Goal: Find specific page/section: Find specific page/section

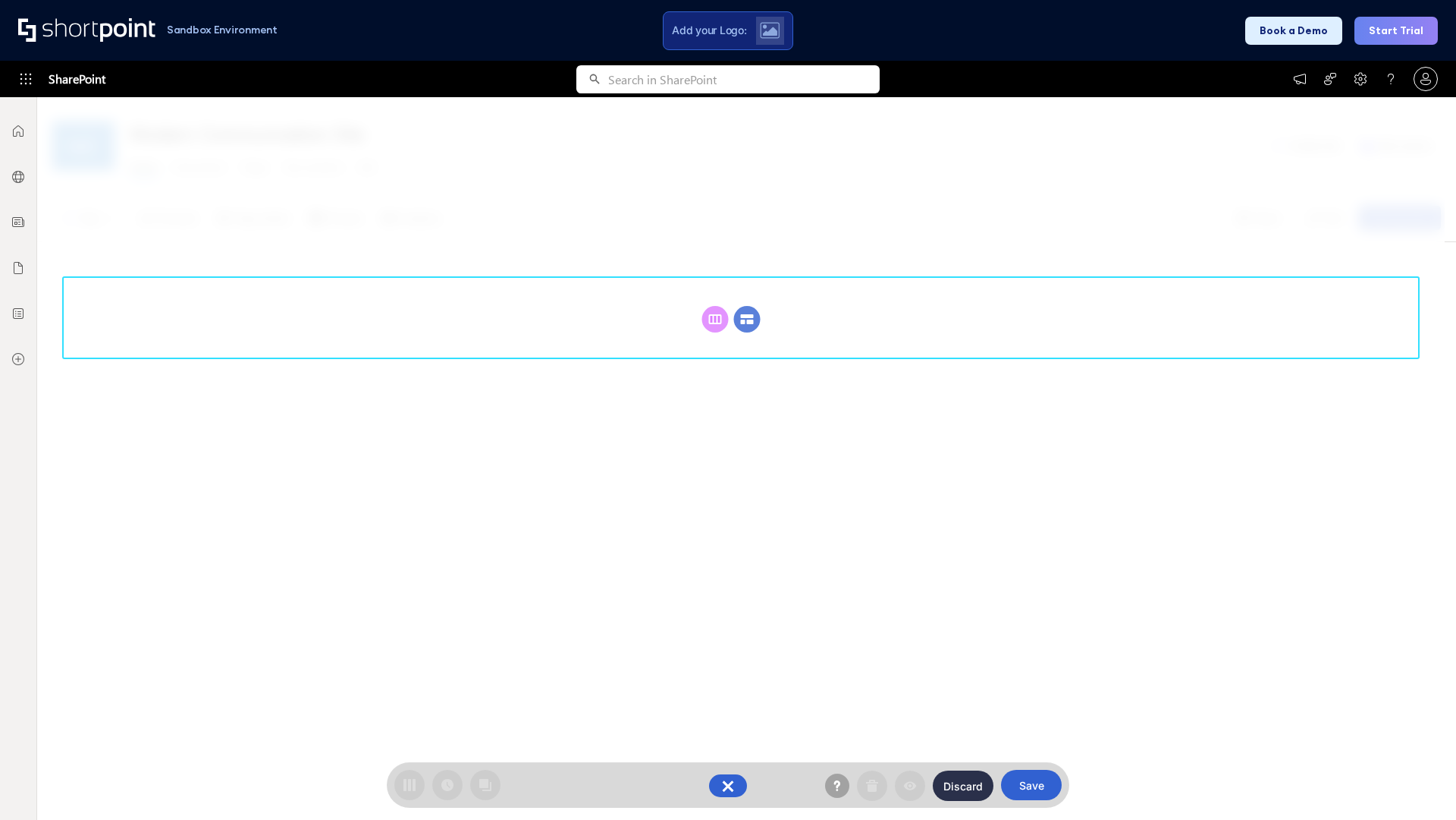
scroll to position [209, 0]
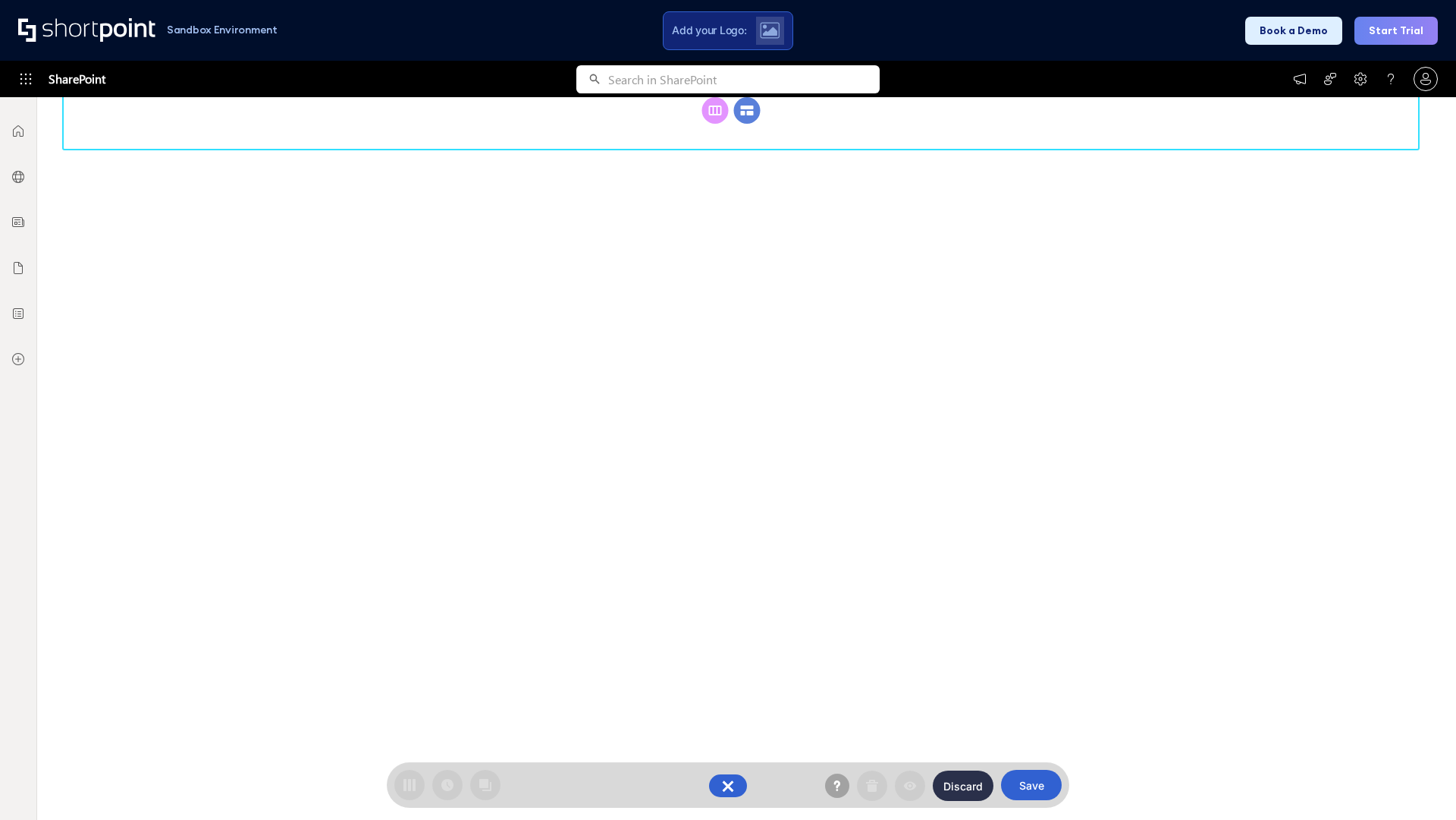
click at [747, 123] on circle at bounding box center [747, 111] width 27 height 27
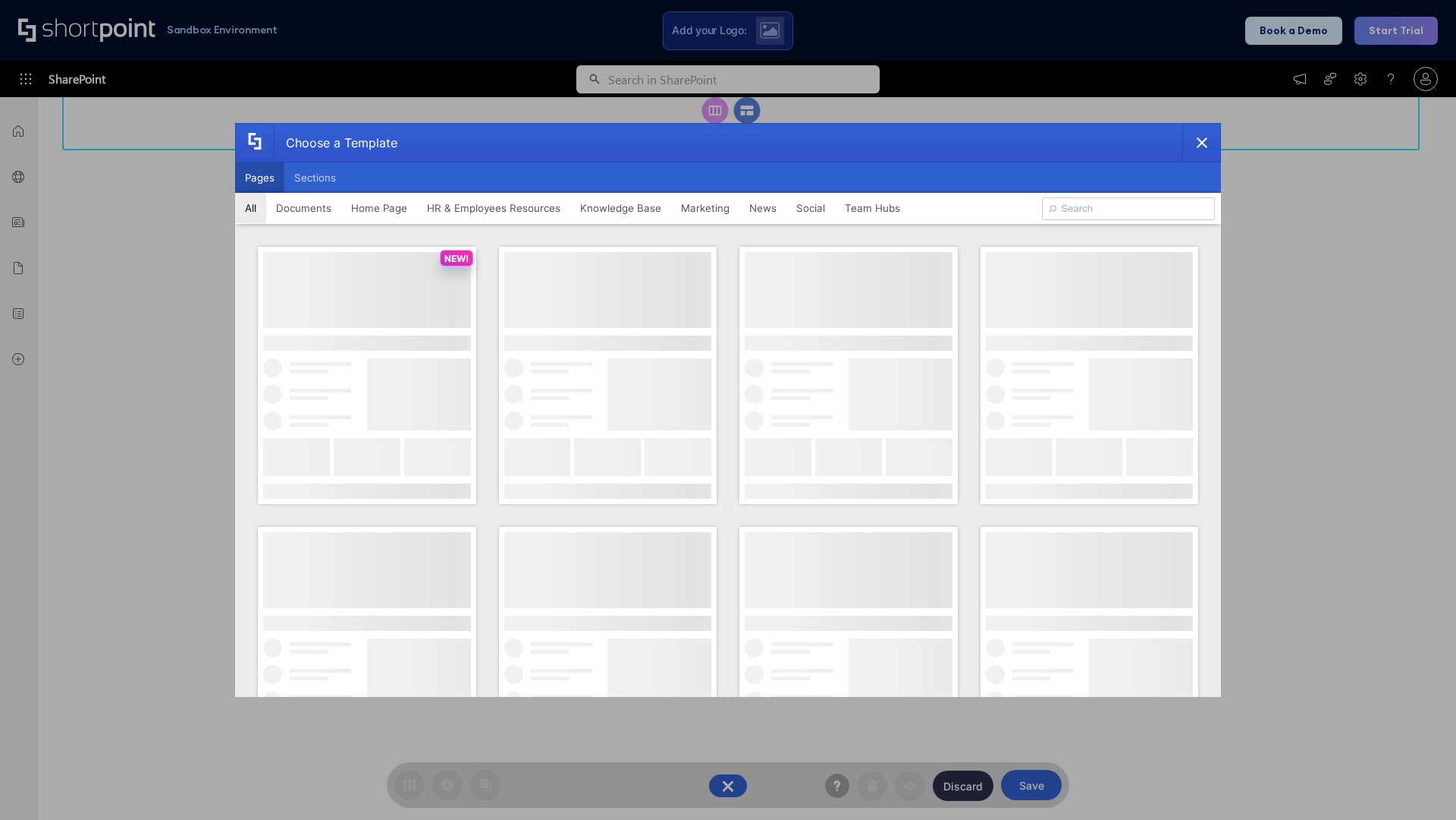
scroll to position [0, 0]
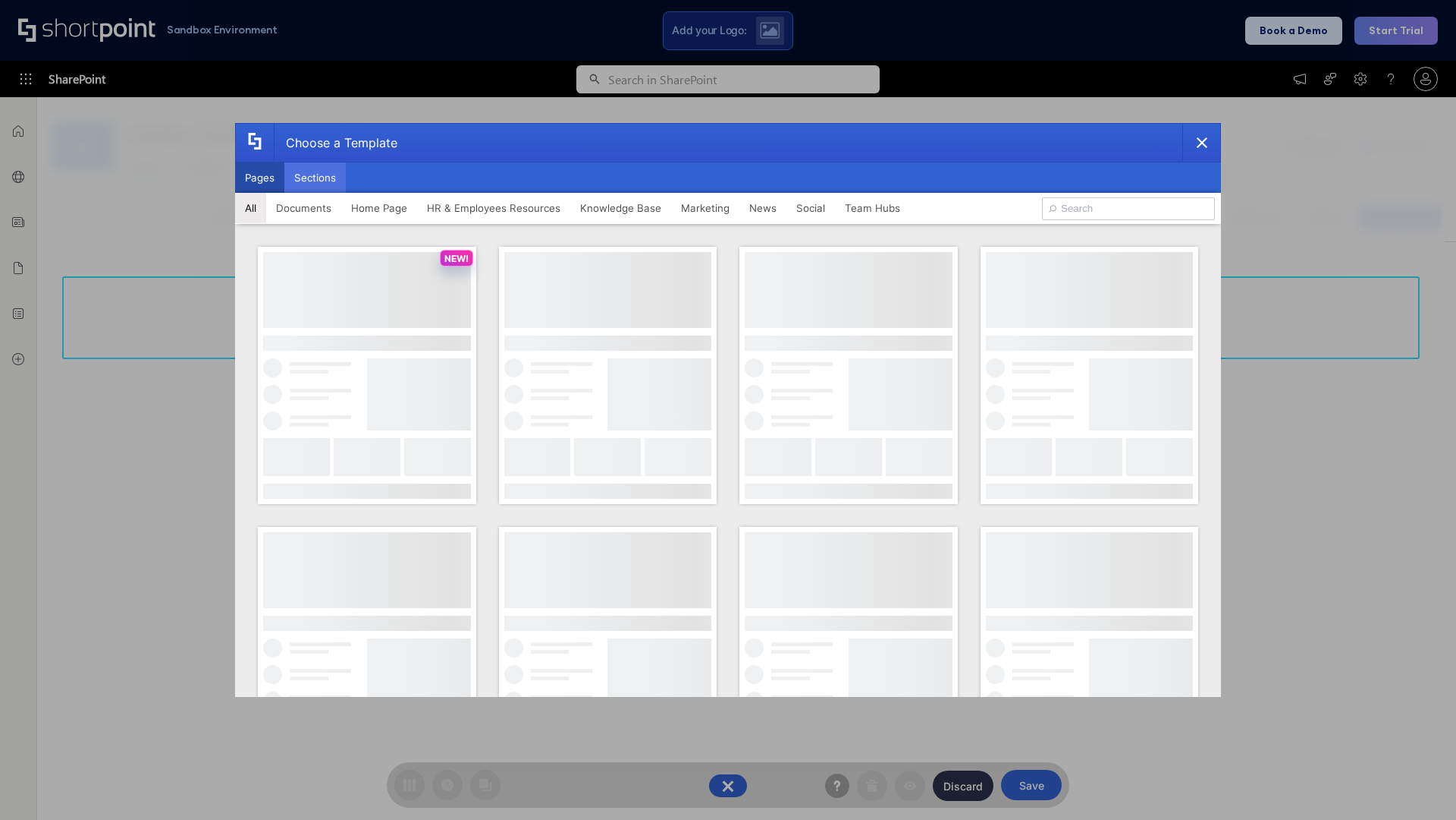
click at [315, 178] on button "Sections" at bounding box center [315, 178] width 62 height 30
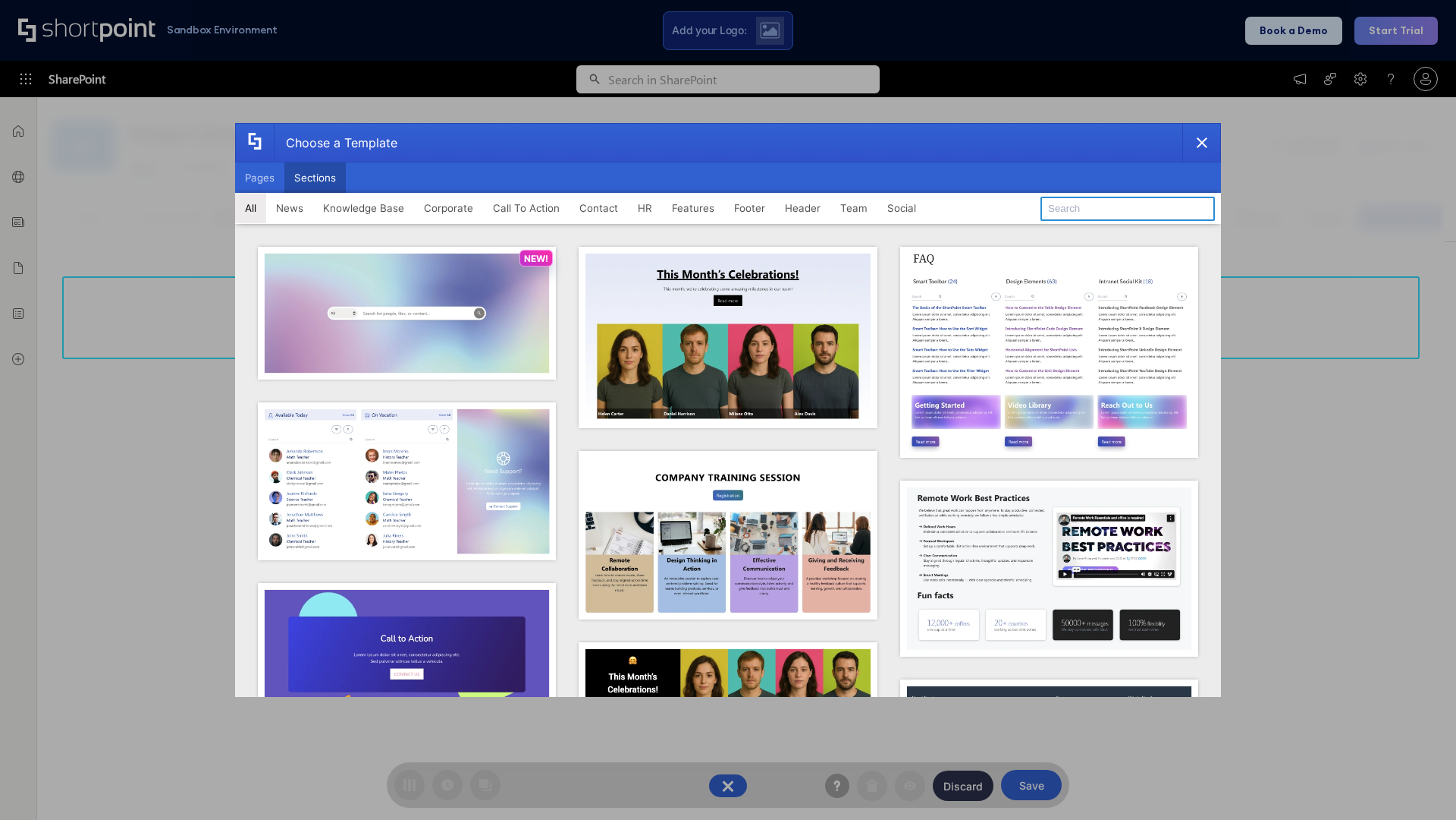
type input "CTA 2"
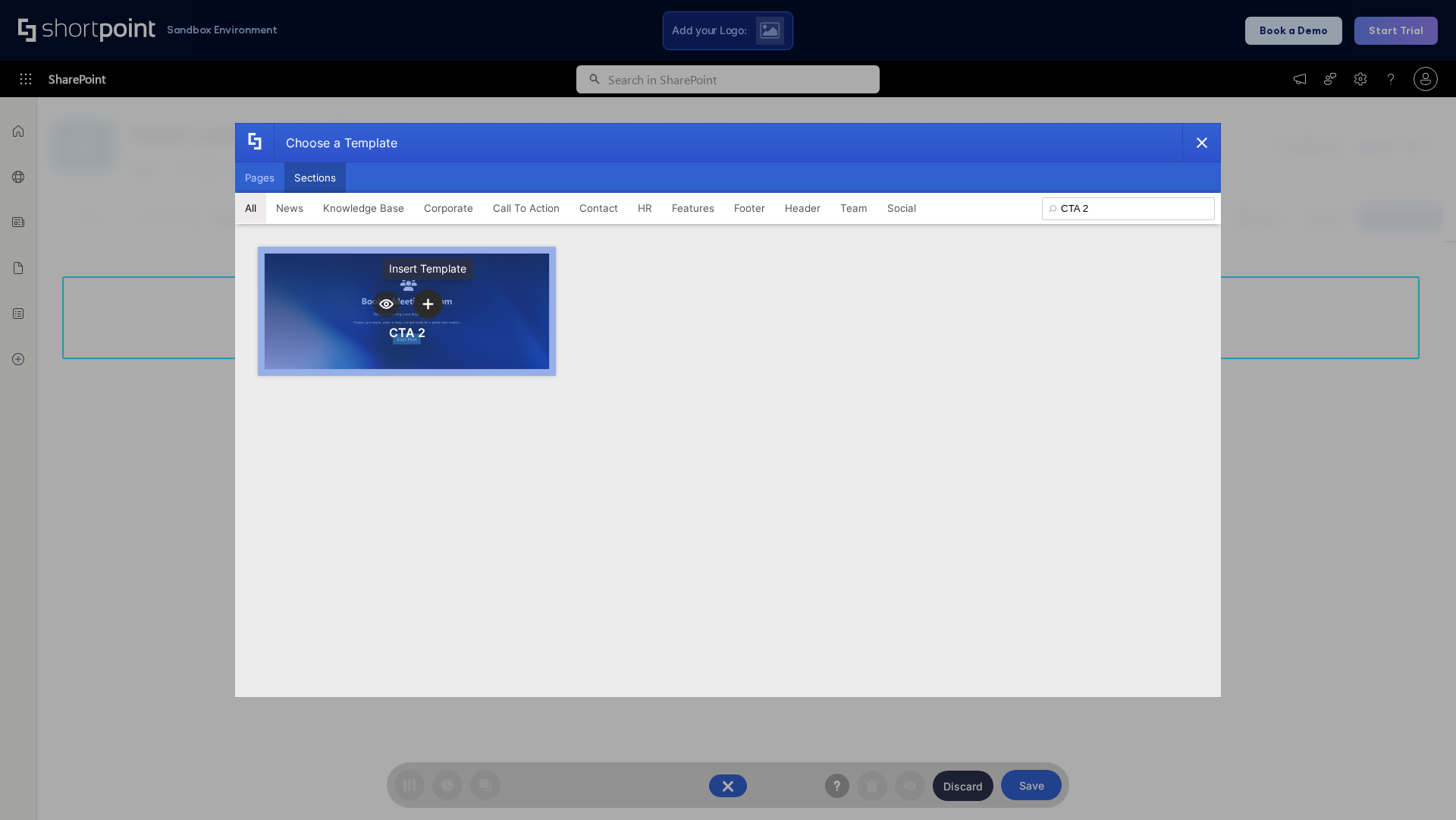
click at [428, 304] on icon "template selector" at bounding box center [428, 304] width 11 height 11
